Goal: Transaction & Acquisition: Purchase product/service

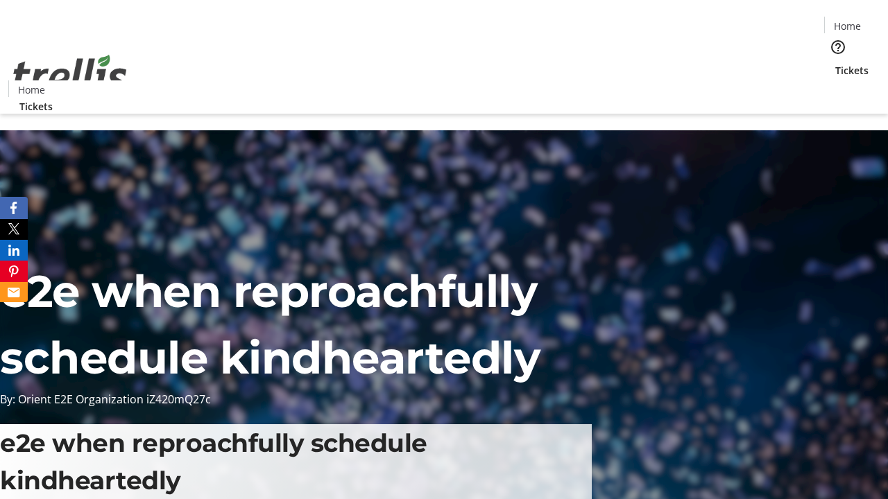
click at [835, 63] on span "Tickets" at bounding box center [851, 70] width 33 height 15
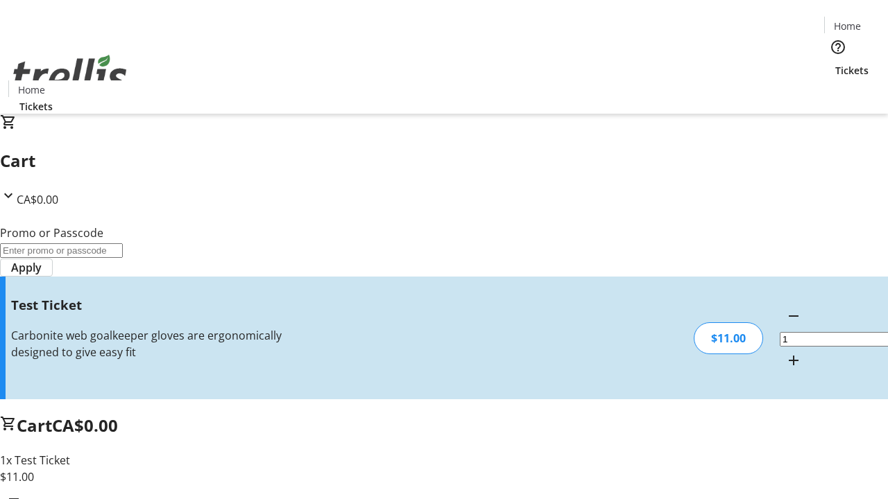
type input "UNLOCK"
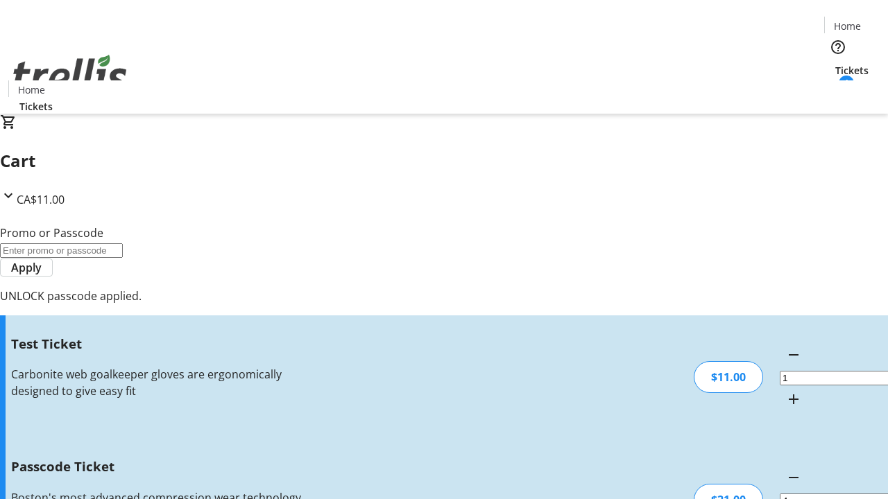
type input "5"
